Goal: Transaction & Acquisition: Purchase product/service

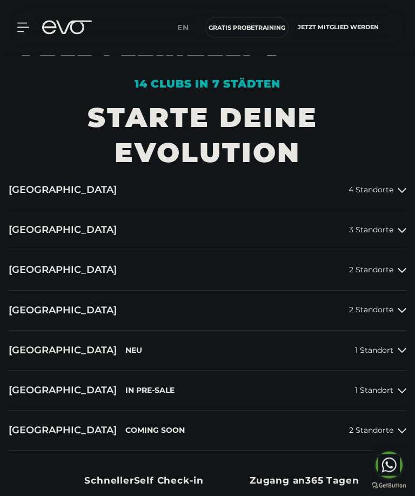
scroll to position [441, 0]
click at [394, 314] on div "2 Standorte" at bounding box center [377, 310] width 57 height 9
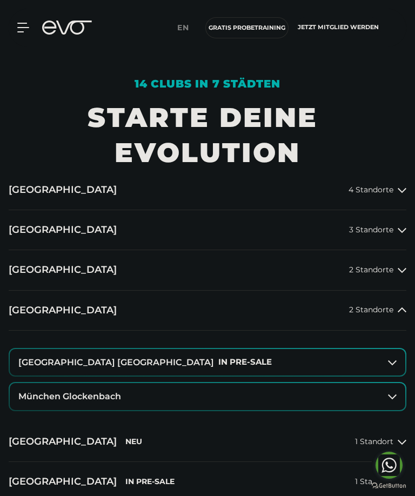
click at [378, 410] on button "München Glockenbach" at bounding box center [207, 396] width 395 height 27
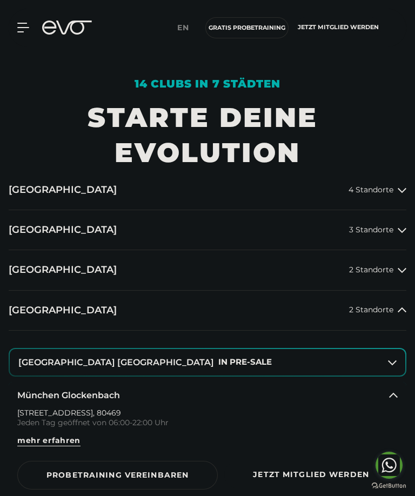
click at [20, 32] on icon at bounding box center [22, 27] width 11 height 9
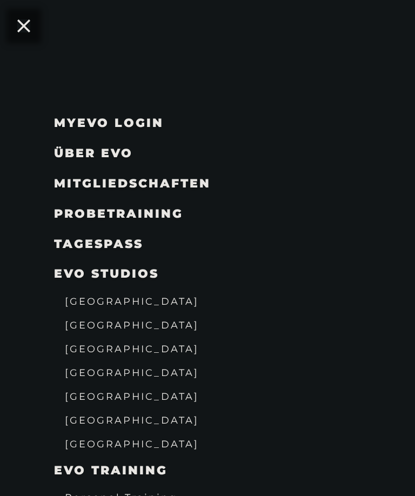
click at [123, 148] on span "Über EVO" at bounding box center [93, 153] width 79 height 15
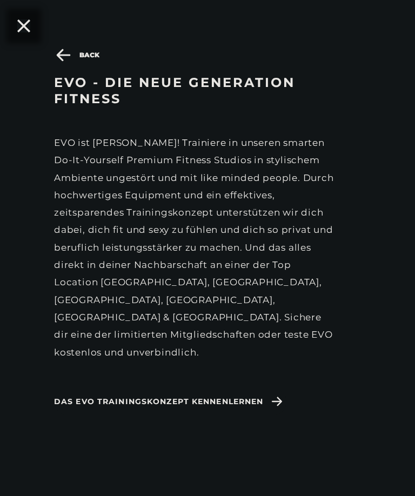
click at [254, 396] on span "Das EVO Trainingskonzept kennenlernen" at bounding box center [158, 401] width 209 height 11
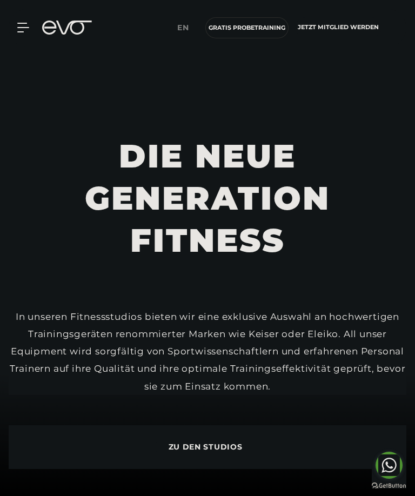
click at [26, 23] on icon at bounding box center [22, 27] width 11 height 9
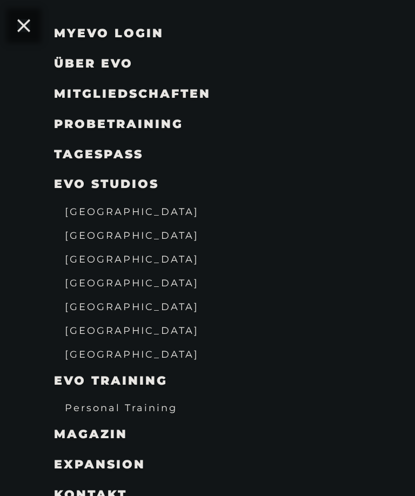
scroll to position [220, 0]
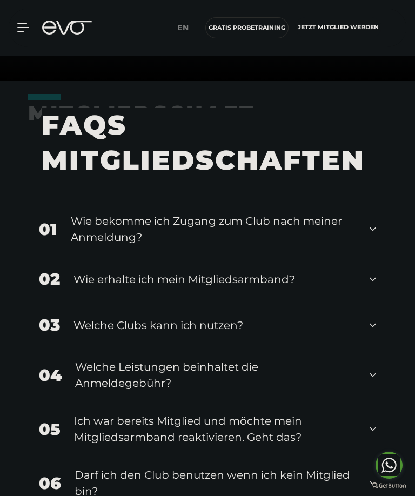
scroll to position [431, 0]
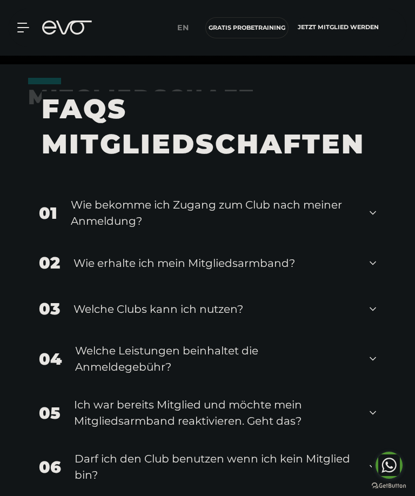
click at [379, 331] on div "03 Welche Clubs kann ich nutzen?" at bounding box center [207, 309] width 358 height 46
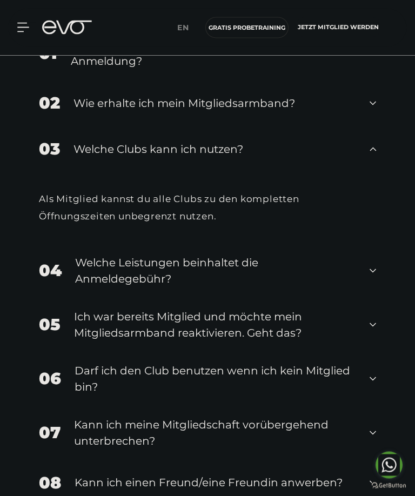
scroll to position [592, 0]
click at [377, 297] on div "04 Welche Leistungen beinhaltet die Anmeldegebühr?" at bounding box center [207, 270] width 358 height 54
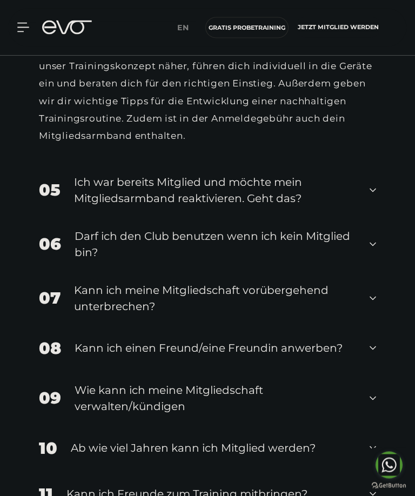
scroll to position [884, 0]
click at [367, 325] on div "07 Kann ich meine Mitgliedschaft vorübergehend unterbrechen?" at bounding box center [207, 298] width 358 height 54
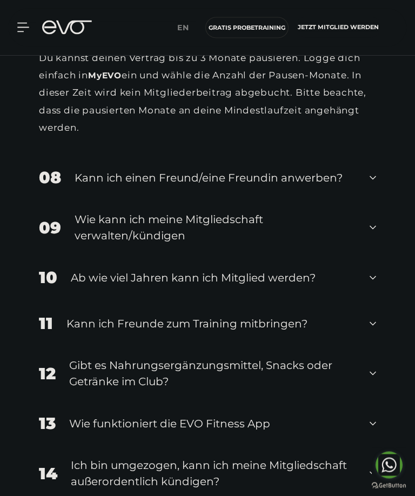
scroll to position [1187, 0]
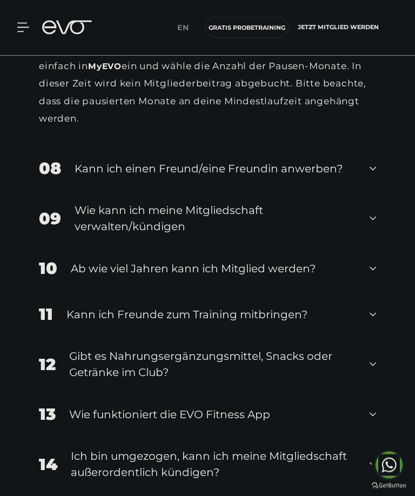
click at [368, 391] on div "12 Gibt es Nahrungsergänzungsmittel, Snacks oder Getränke im Club?" at bounding box center [207, 364] width 358 height 54
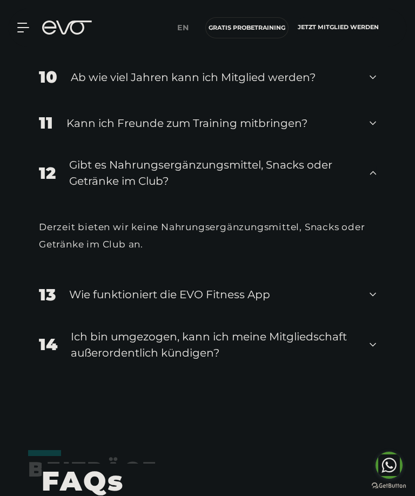
scroll to position [1384, 0]
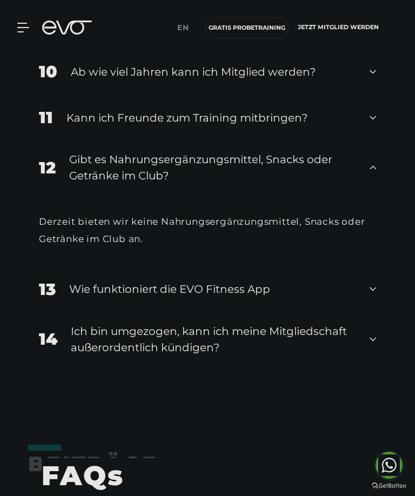
click at [373, 345] on icon at bounding box center [372, 339] width 6 height 13
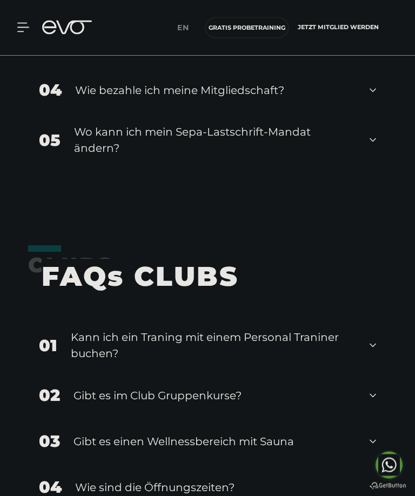
scroll to position [2147, 0]
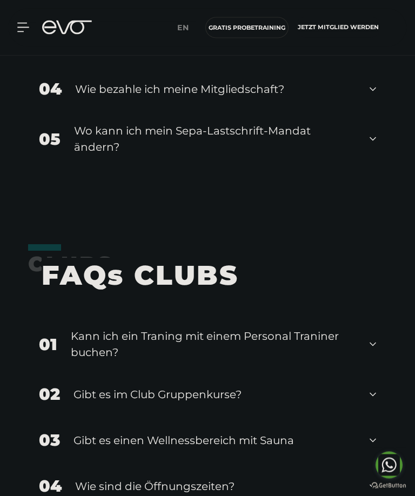
click at [368, 368] on div "01 Kann ich ein Traning mit einem Personal Traniner buchen?" at bounding box center [207, 344] width 358 height 54
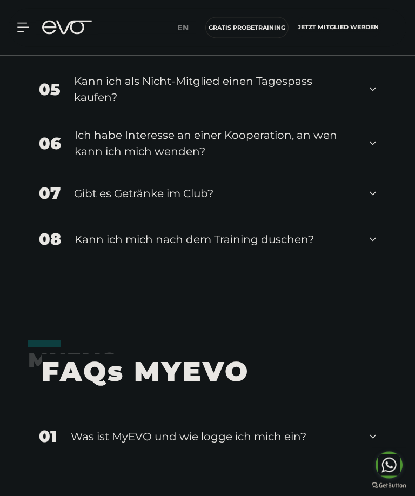
scroll to position [2701, 0]
click at [371, 245] on icon at bounding box center [372, 238] width 6 height 13
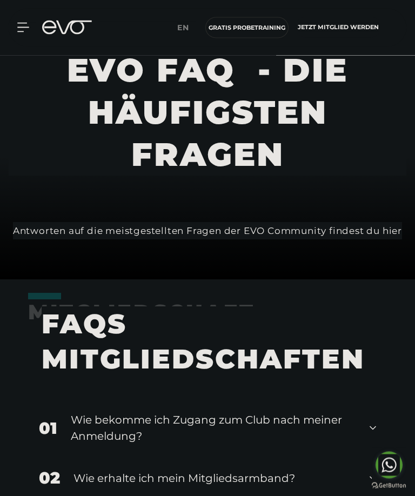
scroll to position [0, 0]
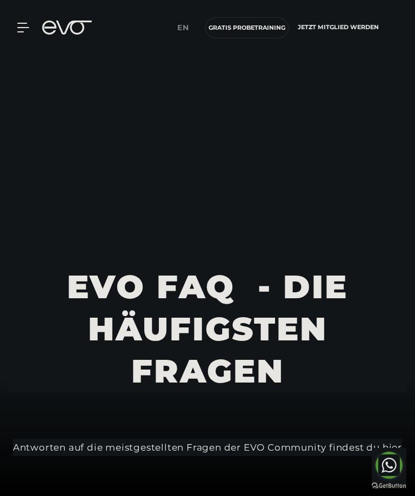
click at [31, 24] on div "MyEVO Login Über EVO Mitgliedschaften Probetraining TAGESPASS EVO Studios Düsse…" at bounding box center [17, 28] width 38 height 10
click at [67, 29] on icon at bounding box center [74, 28] width 36 height 14
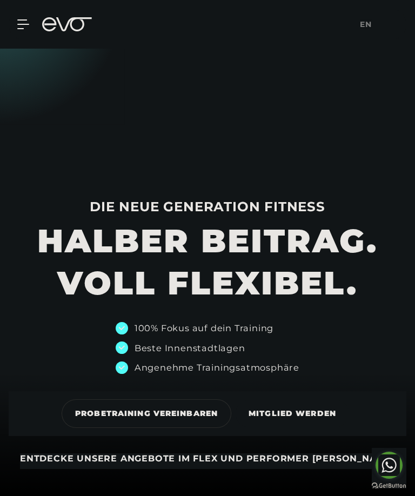
click at [23, 24] on icon at bounding box center [22, 24] width 11 height 9
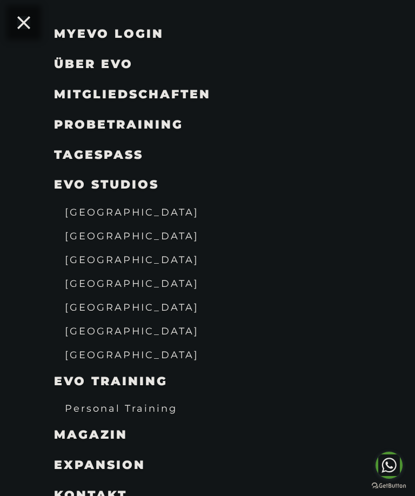
click at [159, 91] on span "Mitgliedschaften" at bounding box center [132, 94] width 157 height 15
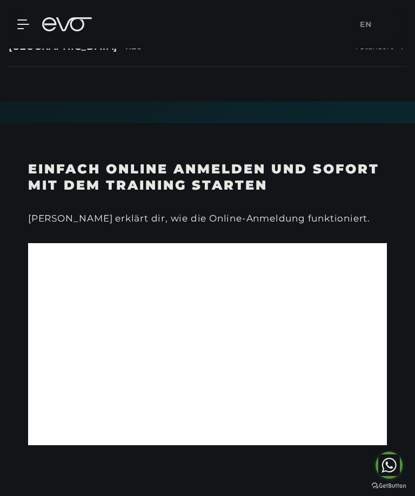
scroll to position [426, 0]
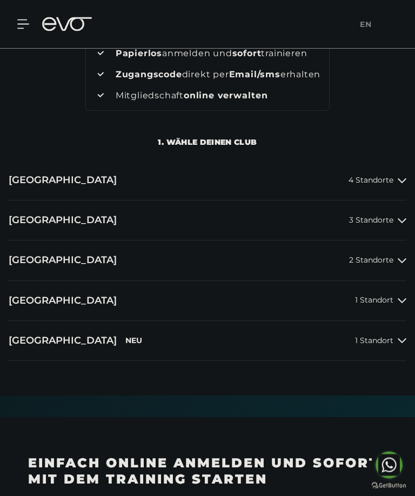
scroll to position [121, 0]
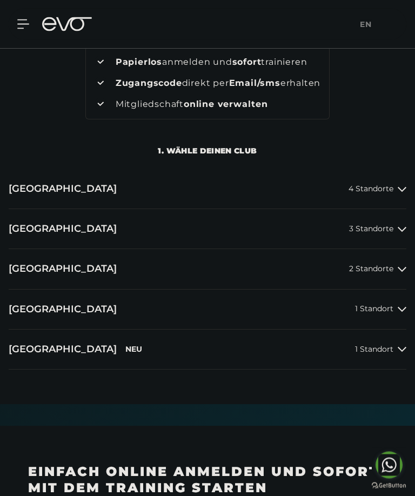
click at [74, 28] on icon at bounding box center [67, 24] width 50 height 14
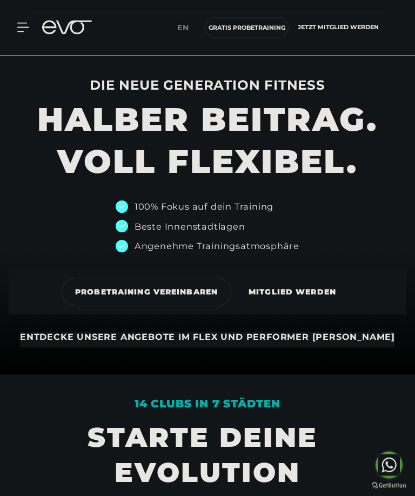
click at [29, 25] on icon at bounding box center [23, 28] width 12 height 10
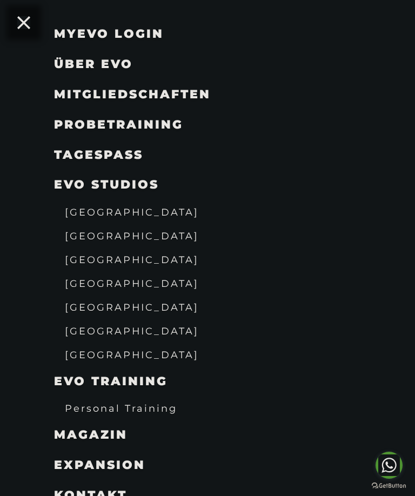
click at [110, 61] on span "Über EVO" at bounding box center [93, 64] width 79 height 15
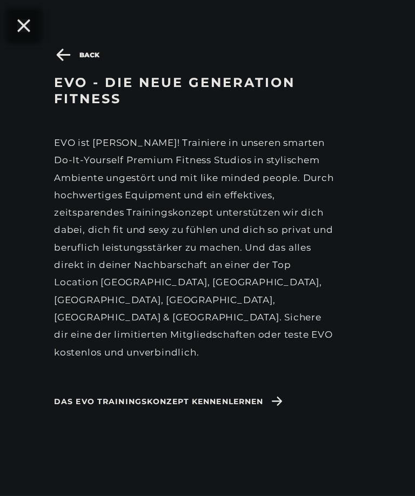
scroll to position [315, 0]
click at [256, 391] on span "Das EVO Trainingskonzept kennenlernen" at bounding box center [170, 402] width 232 height 28
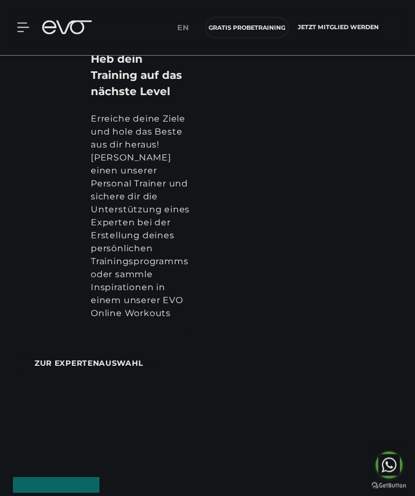
scroll to position [694, 0]
click at [105, 357] on span "ZUR EXPERTENAUSWAHL" at bounding box center [89, 362] width 108 height 11
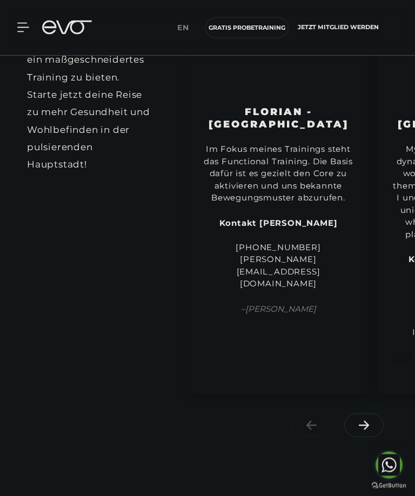
scroll to position [1403, 0]
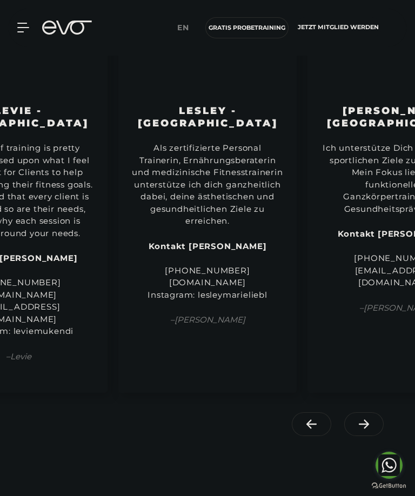
click at [362, 429] on icon at bounding box center [363, 424] width 19 height 10
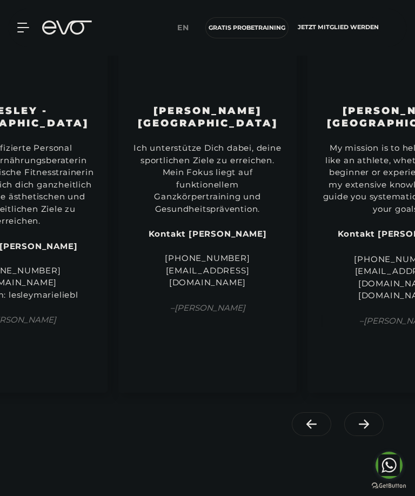
click at [364, 429] on icon at bounding box center [363, 424] width 19 height 10
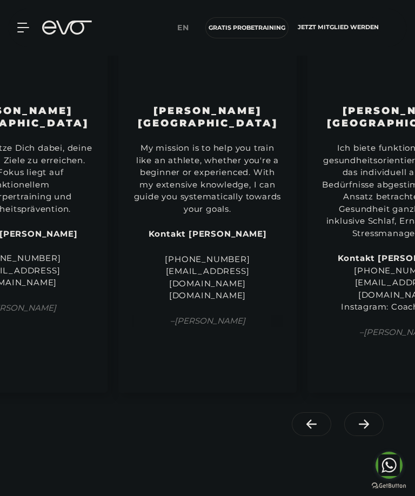
click at [365, 429] on icon at bounding box center [363, 424] width 19 height 10
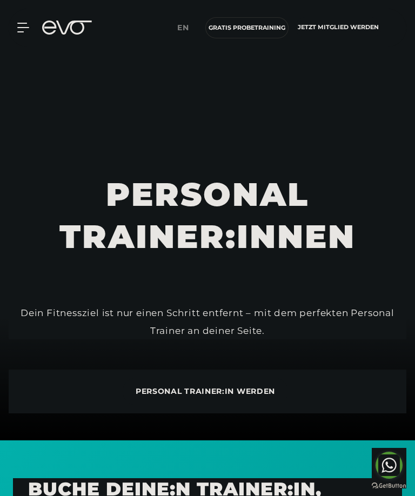
scroll to position [0, 0]
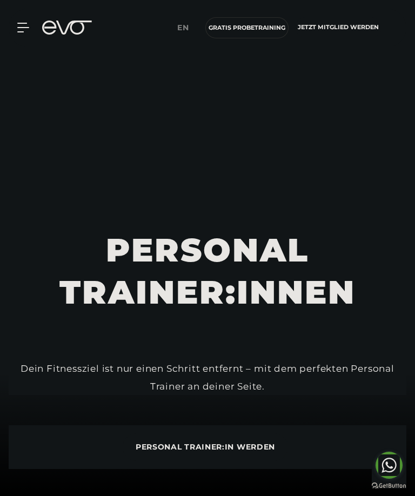
click at [22, 32] on icon at bounding box center [22, 27] width 11 height 9
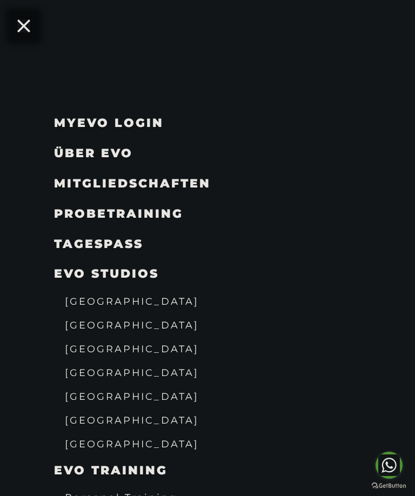
click at [193, 185] on span "Mitgliedschaften" at bounding box center [132, 183] width 157 height 15
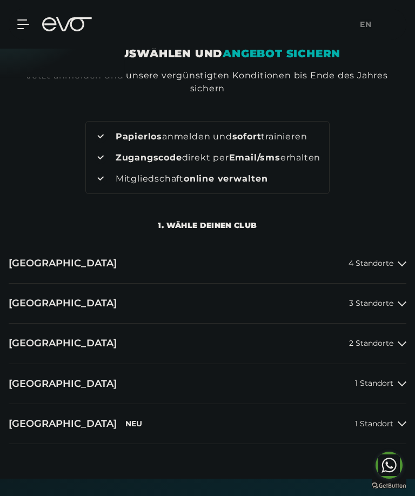
scroll to position [54, 0]
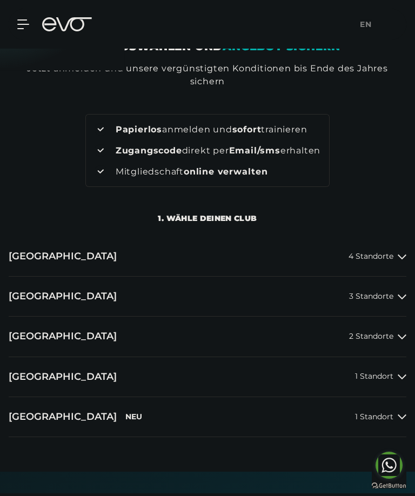
click at [381, 372] on span "1 Standort" at bounding box center [374, 376] width 38 height 8
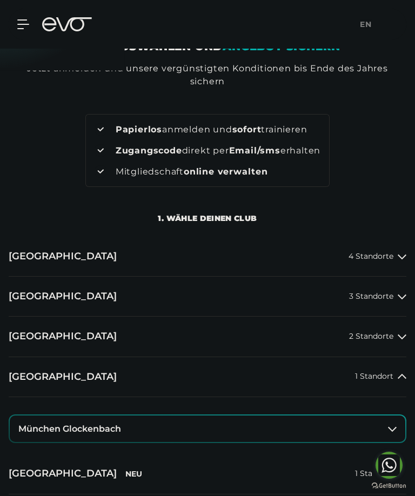
click at [385, 422] on button "München Glockenbach" at bounding box center [207, 428] width 395 height 27
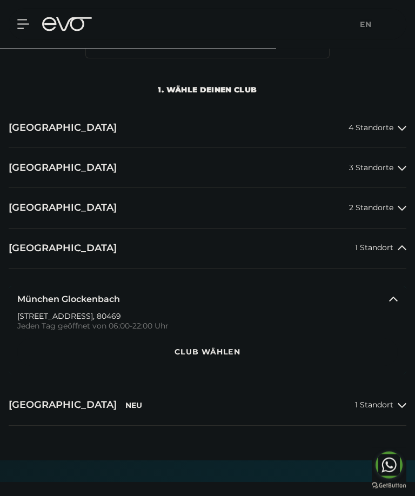
scroll to position [183, 0]
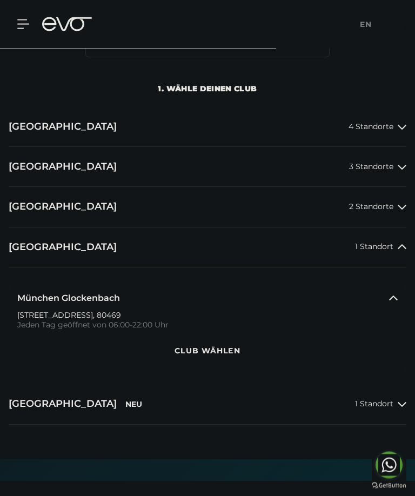
click at [217, 347] on span "Club wählen" at bounding box center [207, 350] width 354 height 11
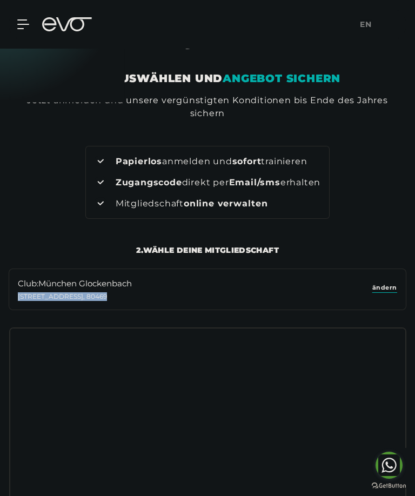
scroll to position [0, 0]
